Goal: Answer question/provide support: Share knowledge or assist other users

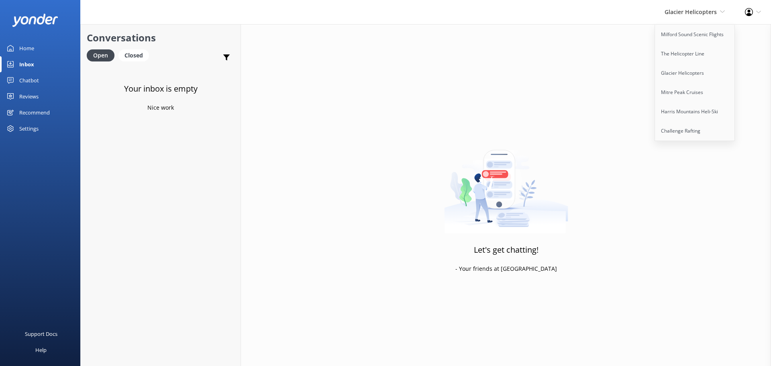
click at [20, 69] on div "Inbox" at bounding box center [26, 64] width 15 height 16
click at [697, 11] on span "Glacier Helicopters" at bounding box center [691, 12] width 52 height 8
click at [690, 29] on link "Milford Sound Scenic Flights" at bounding box center [695, 34] width 80 height 19
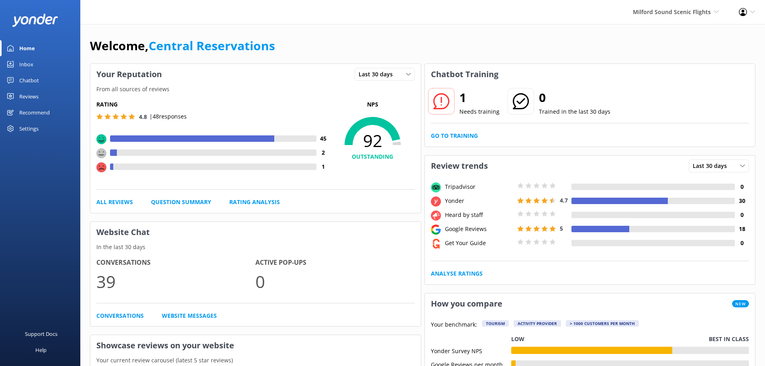
click at [46, 63] on link "Inbox" at bounding box center [40, 64] width 80 height 16
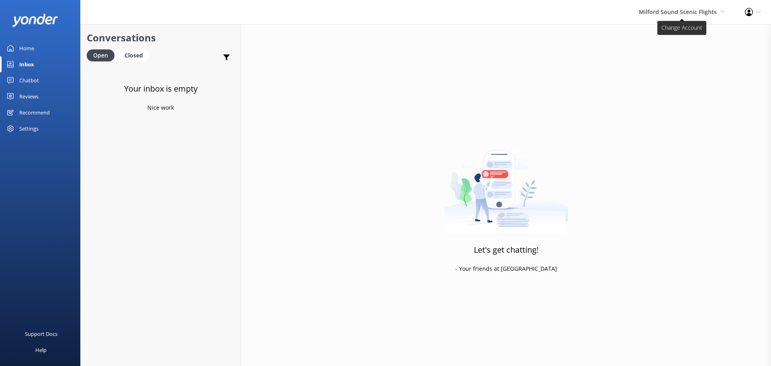
click at [704, 12] on span "Milford Sound Scenic Flights" at bounding box center [678, 12] width 78 height 8
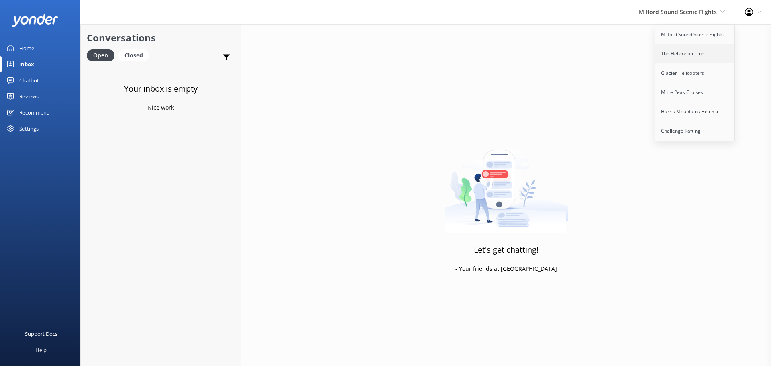
click at [690, 52] on link "The Helicopter Line" at bounding box center [695, 53] width 80 height 19
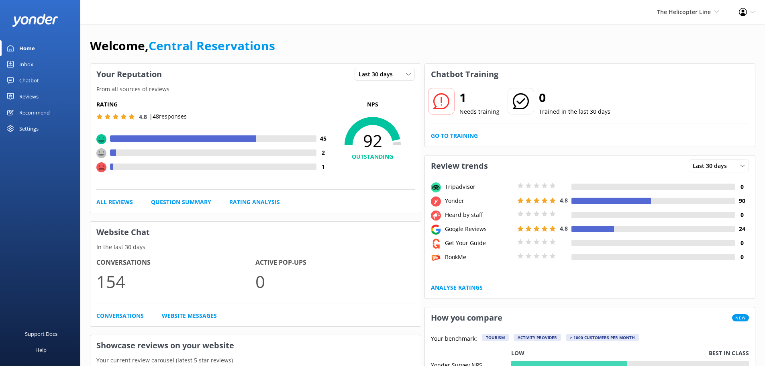
click at [32, 61] on div "Inbox" at bounding box center [26, 64] width 14 height 16
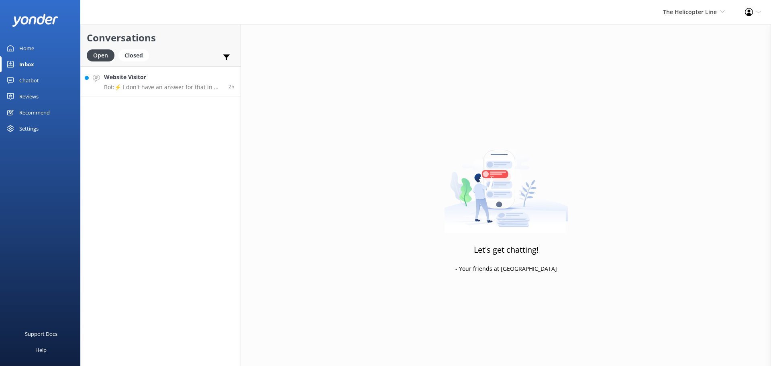
click at [189, 80] on h4 "Website Visitor" at bounding box center [163, 77] width 118 height 9
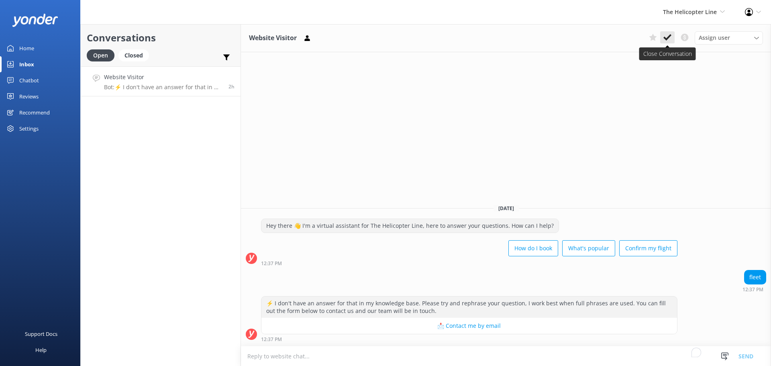
click at [665, 42] on button at bounding box center [667, 37] width 14 height 12
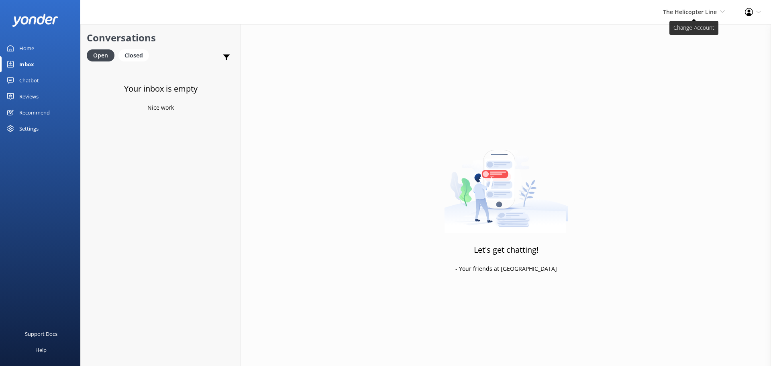
click at [707, 12] on span "The Helicopter Line" at bounding box center [690, 12] width 54 height 8
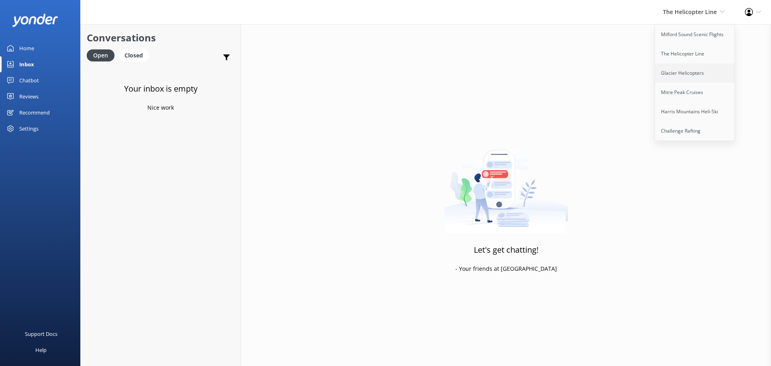
click at [679, 73] on link "Glacier Helicopters" at bounding box center [695, 72] width 80 height 19
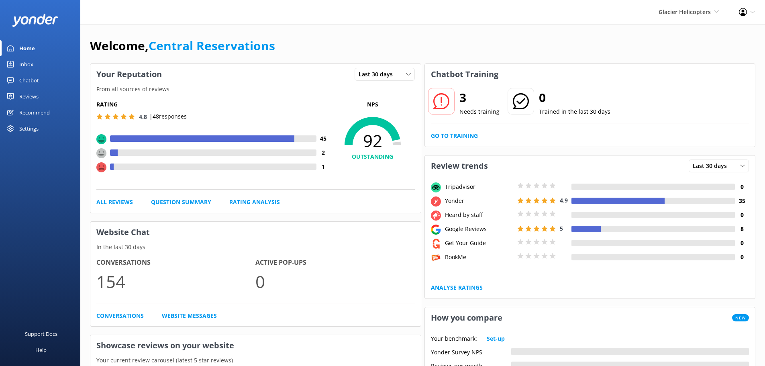
click at [41, 63] on link "Inbox" at bounding box center [40, 64] width 80 height 16
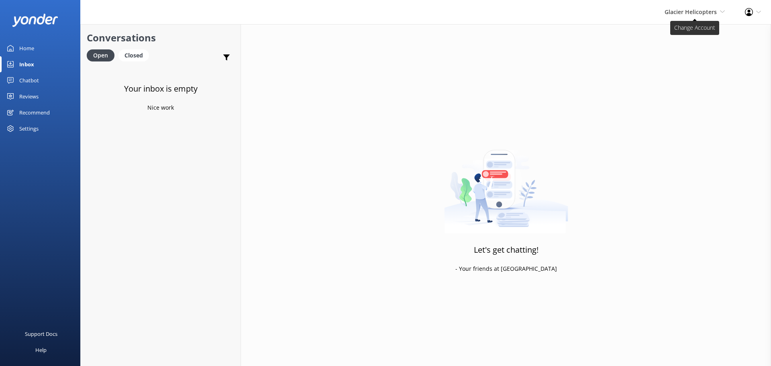
click at [667, 10] on span "Glacier Helicopters" at bounding box center [691, 12] width 52 height 8
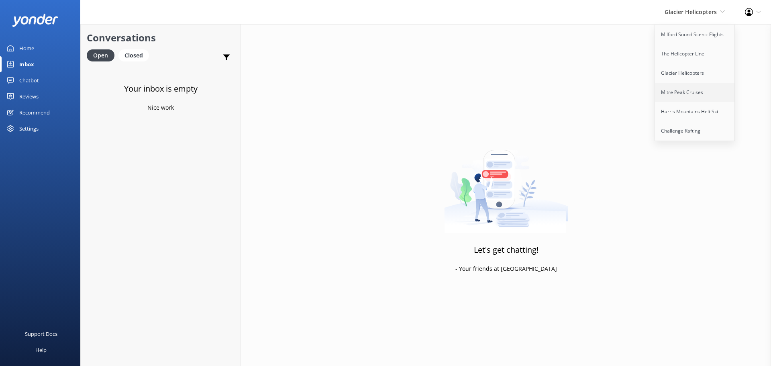
click at [672, 93] on link "Mitre Peak Cruises" at bounding box center [695, 92] width 80 height 19
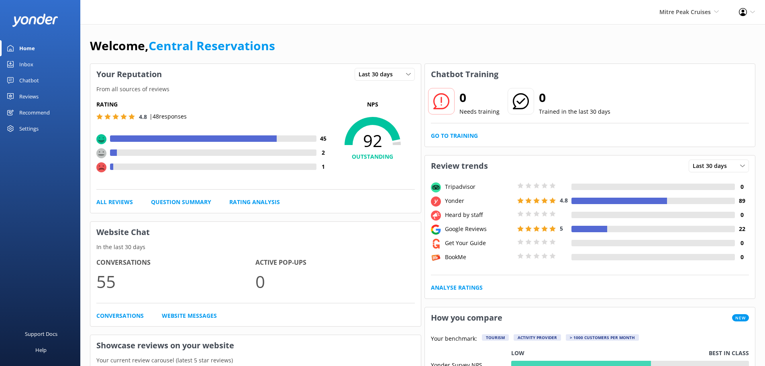
click at [27, 63] on div "Inbox" at bounding box center [26, 64] width 14 height 16
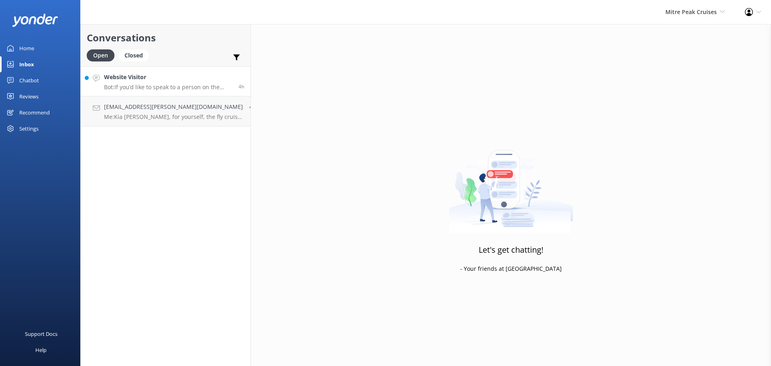
click at [174, 76] on h4 "Website Visitor" at bounding box center [168, 77] width 129 height 9
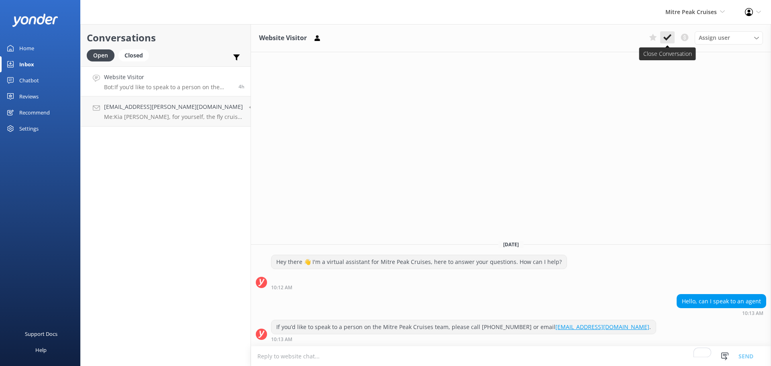
click at [666, 38] on icon at bounding box center [667, 37] width 8 height 8
click at [677, 2] on div "Mitre Peak Cruises Milford Sound Scenic Flights The Helicopter Line Glacier Hel…" at bounding box center [695, 12] width 80 height 24
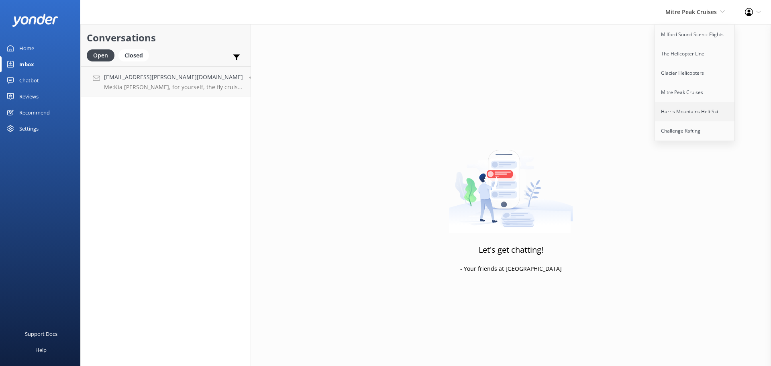
click at [658, 107] on link "Harris Mountains Heli-Ski" at bounding box center [695, 111] width 80 height 19
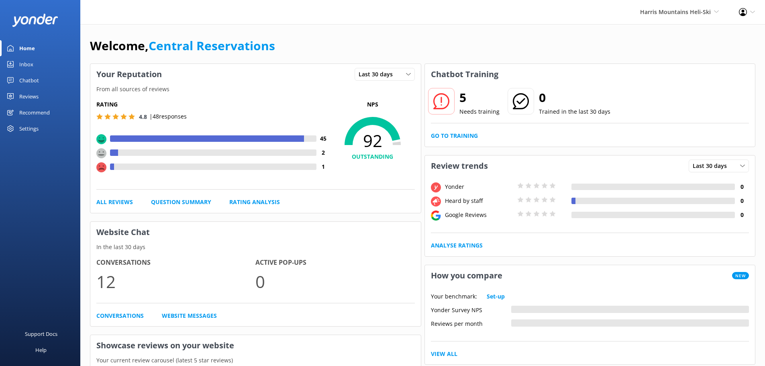
click at [47, 62] on link "Inbox" at bounding box center [40, 64] width 80 height 16
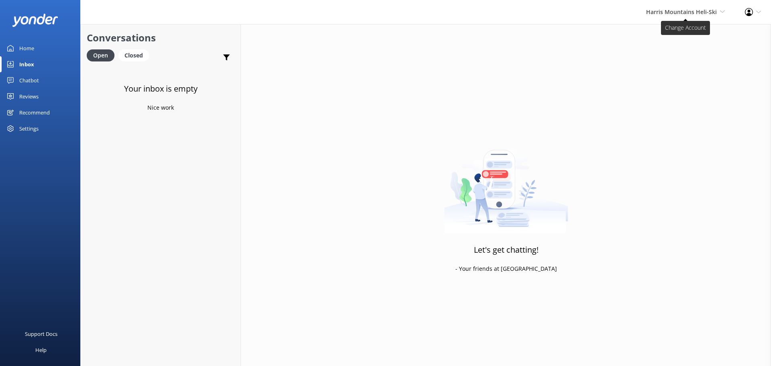
click at [685, 10] on span "Harris Mountains Heli-Ski" at bounding box center [681, 12] width 71 height 8
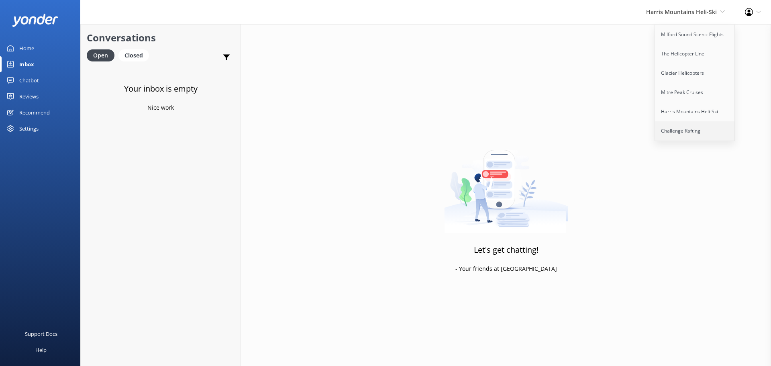
click at [673, 130] on link "Challenge Rafting" at bounding box center [695, 130] width 80 height 19
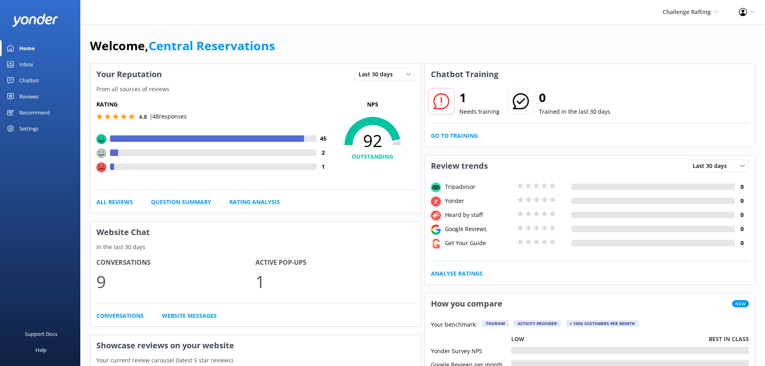
click at [41, 64] on link "Inbox" at bounding box center [40, 64] width 80 height 16
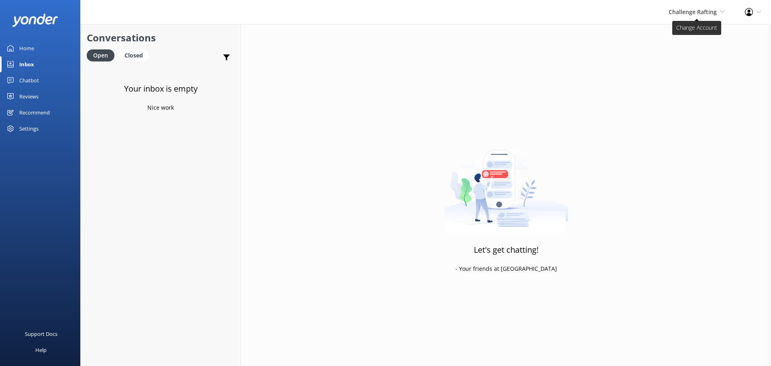
click at [708, 10] on span "Challenge Rafting" at bounding box center [693, 12] width 48 height 8
click at [587, 57] on div "Let's get chatting! - Your friends at Yonder" at bounding box center [506, 207] width 530 height 366
click at [154, 164] on div "Your inbox is empty Nice work" at bounding box center [161, 249] width 160 height 366
click at [704, 8] on span "Challenge Rafting Milford Sound Scenic Flights The Helicopter Line Glacier Heli…" at bounding box center [697, 12] width 56 height 9
click at [701, 37] on link "Milford Sound Scenic Flights" at bounding box center [695, 34] width 80 height 19
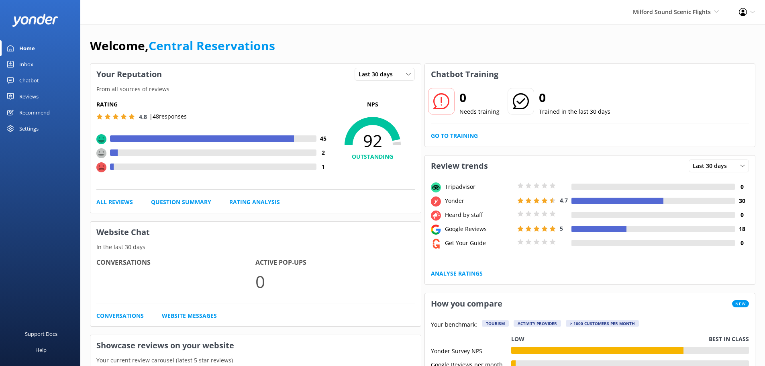
click at [42, 59] on link "Inbox" at bounding box center [40, 64] width 80 height 16
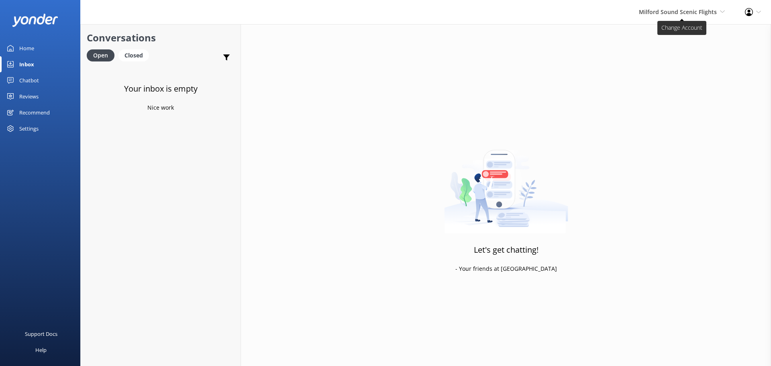
click at [689, 12] on span "Milford Sound Scenic Flights" at bounding box center [678, 12] width 78 height 8
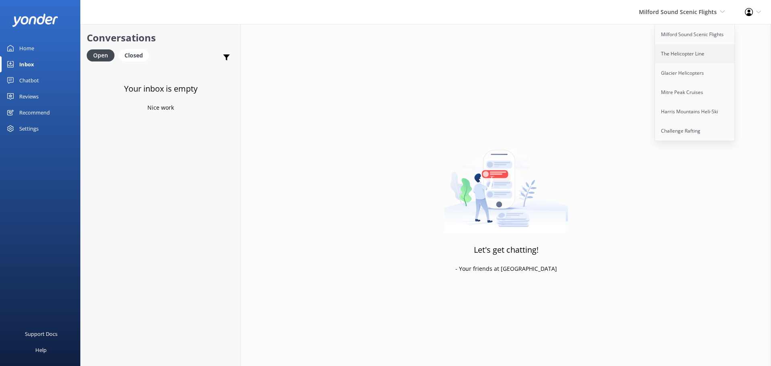
click at [683, 49] on link "The Helicopter Line" at bounding box center [695, 53] width 80 height 19
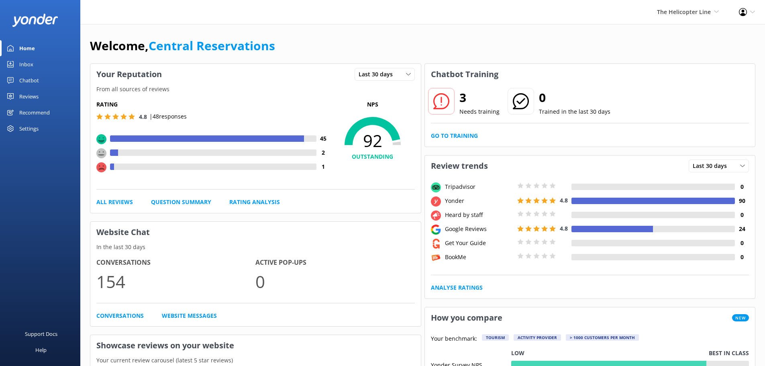
click at [27, 63] on div "Inbox" at bounding box center [26, 64] width 14 height 16
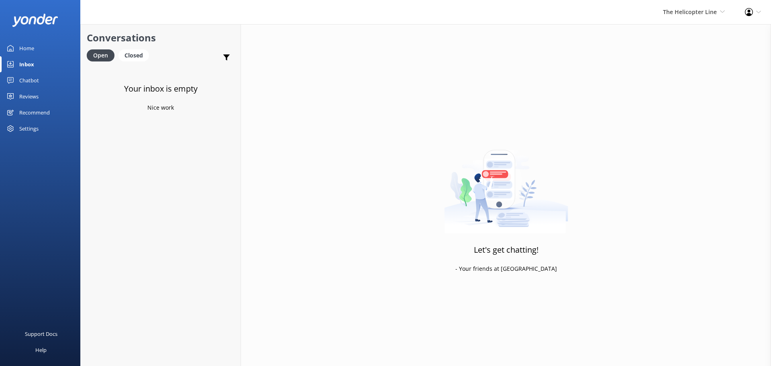
click at [706, 2] on div "The Helicopter Line Milford Sound Scenic Flights The Helicopter Line Glacier He…" at bounding box center [694, 12] width 82 height 24
click at [693, 35] on link "Milford Sound Scenic Flights" at bounding box center [695, 34] width 80 height 19
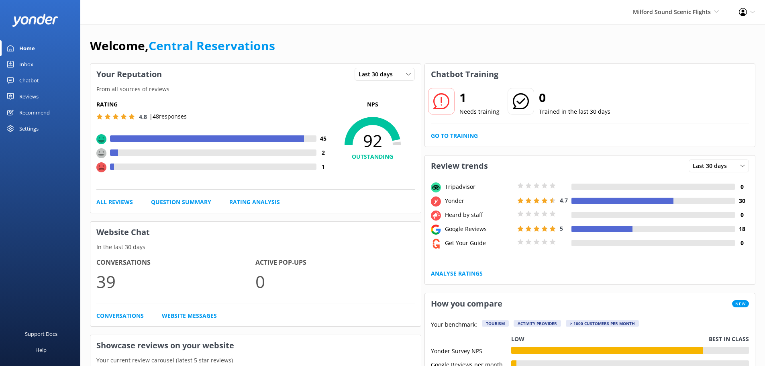
click at [20, 66] on div "Inbox" at bounding box center [26, 64] width 14 height 16
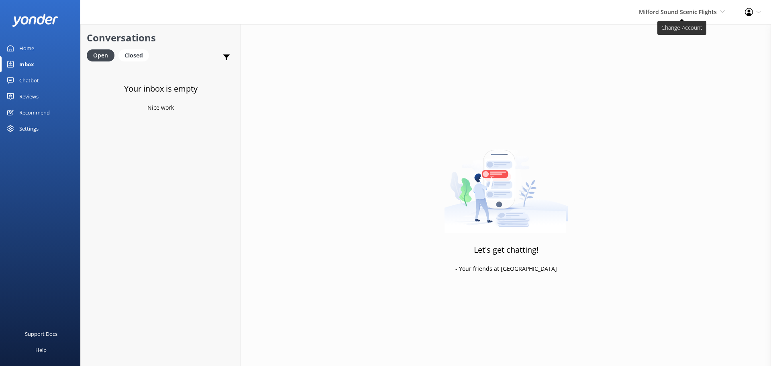
click at [684, 13] on span "Milford Sound Scenic Flights" at bounding box center [678, 12] width 78 height 8
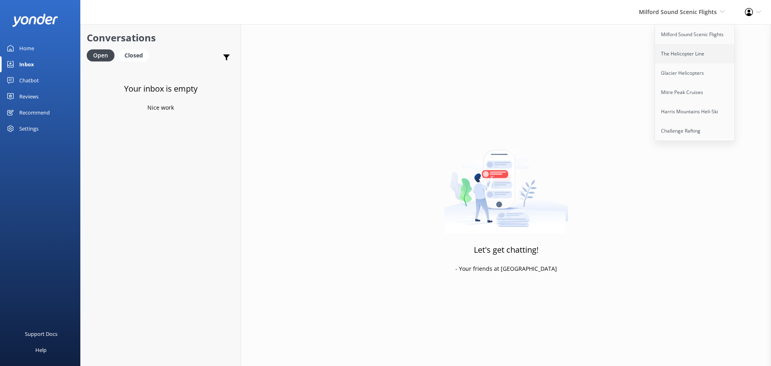
click at [669, 53] on link "The Helicopter Line" at bounding box center [695, 53] width 80 height 19
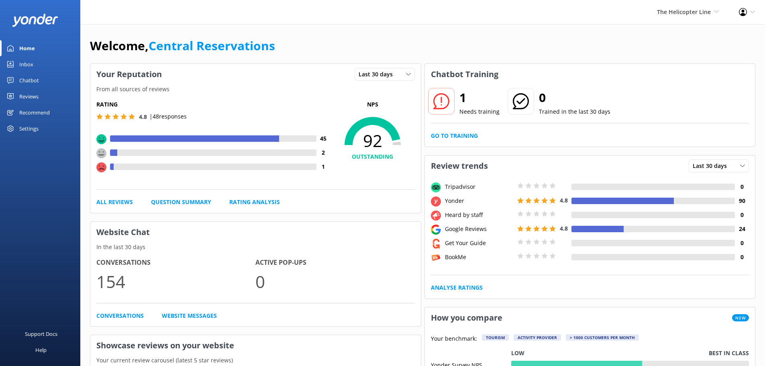
click at [27, 64] on div "Inbox" at bounding box center [26, 64] width 14 height 16
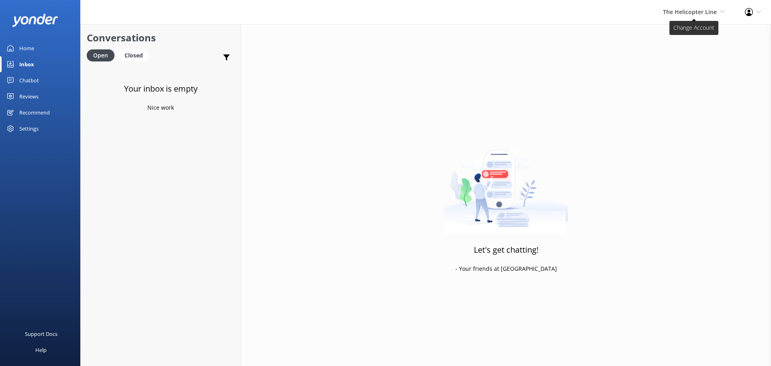
click at [703, 12] on span "The Helicopter Line" at bounding box center [690, 12] width 54 height 8
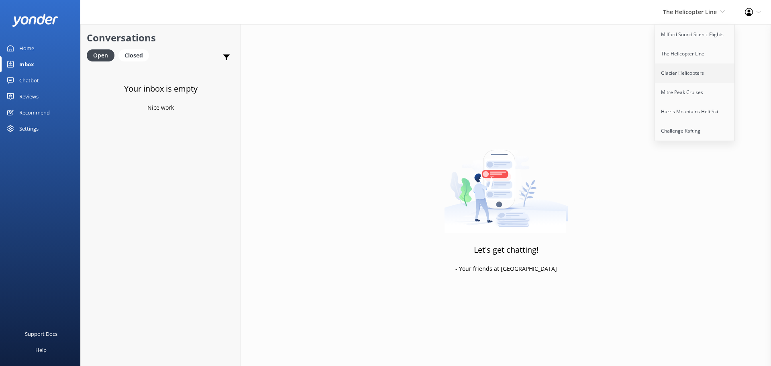
click at [718, 73] on link "Glacier Helicopters" at bounding box center [695, 72] width 80 height 19
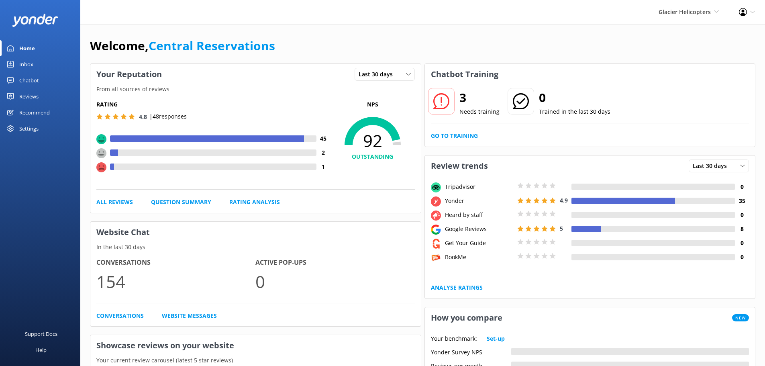
click at [38, 62] on link "Inbox" at bounding box center [40, 64] width 80 height 16
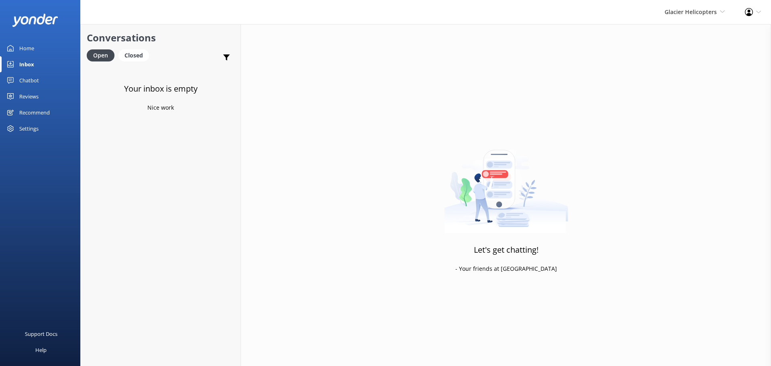
click at [677, 21] on div "Glacier Helicopters Milford Sound Scenic Flights The Helicopter Line Glacier He…" at bounding box center [695, 12] width 80 height 24
click at [694, 92] on link "Mitre Peak Cruises" at bounding box center [695, 92] width 80 height 19
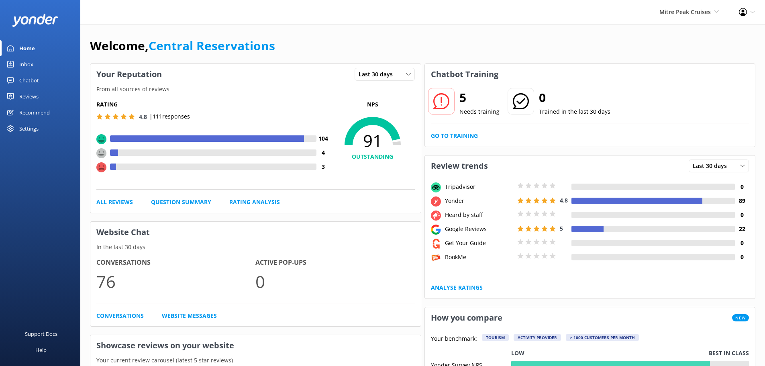
click at [33, 63] on link "Inbox" at bounding box center [40, 64] width 80 height 16
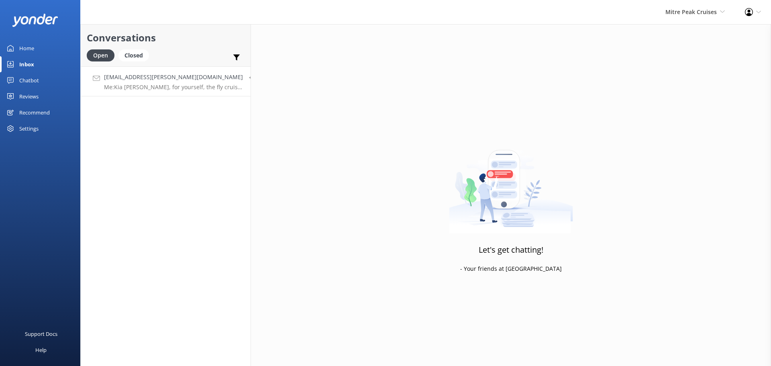
click at [173, 75] on h4 "[EMAIL_ADDRESS][PERSON_NAME][DOMAIN_NAME]" at bounding box center [173, 77] width 139 height 9
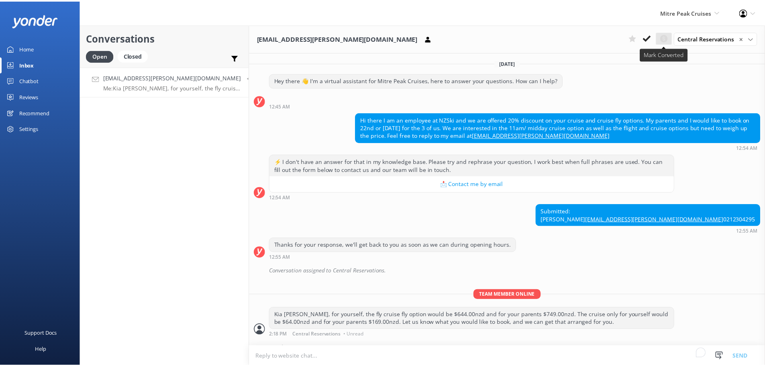
scroll to position [29, 0]
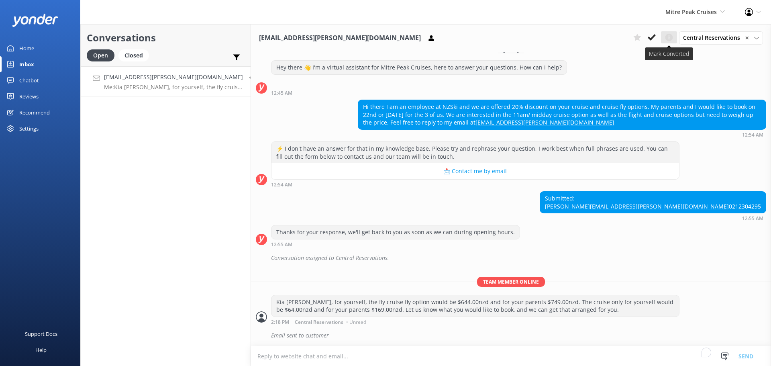
click at [669, 38] on use at bounding box center [669, 38] width 8 height 8
click at [682, 11] on span "Mitre Peak Cruises" at bounding box center [690, 12] width 51 height 8
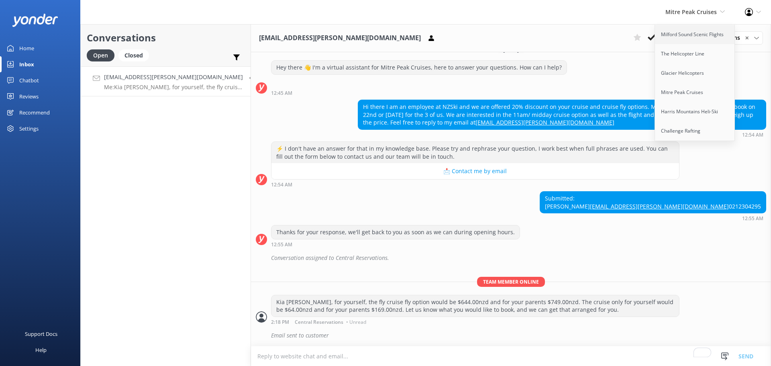
click at [681, 41] on link "Milford Sound Scenic Flights" at bounding box center [695, 34] width 80 height 19
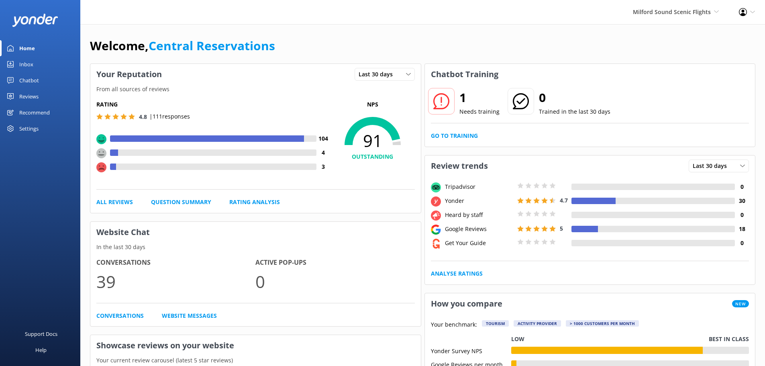
drag, startPoint x: 374, startPoint y: 36, endPoint x: 370, endPoint y: 29, distance: 7.6
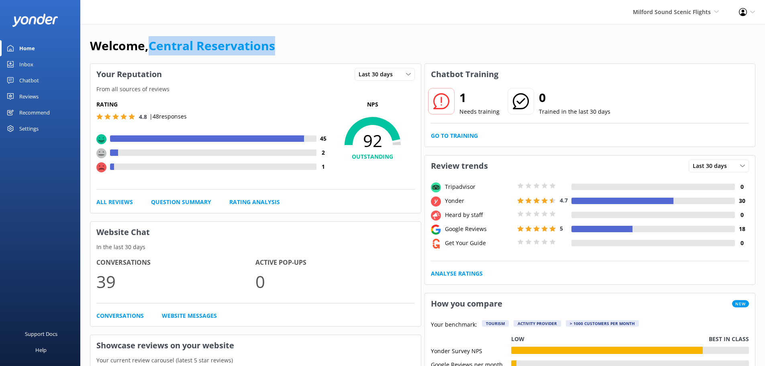
drag, startPoint x: 298, startPoint y: 53, endPoint x: 151, endPoint y: 47, distance: 147.5
click at [151, 47] on div "Welcome, Central Reservations" at bounding box center [422, 49] width 665 height 27
click at [297, 41] on div "Welcome, Central Reservations" at bounding box center [422, 49] width 665 height 27
drag, startPoint x: 290, startPoint y: 47, endPoint x: 151, endPoint y: 34, distance: 140.0
